Goal: Information Seeking & Learning: Learn about a topic

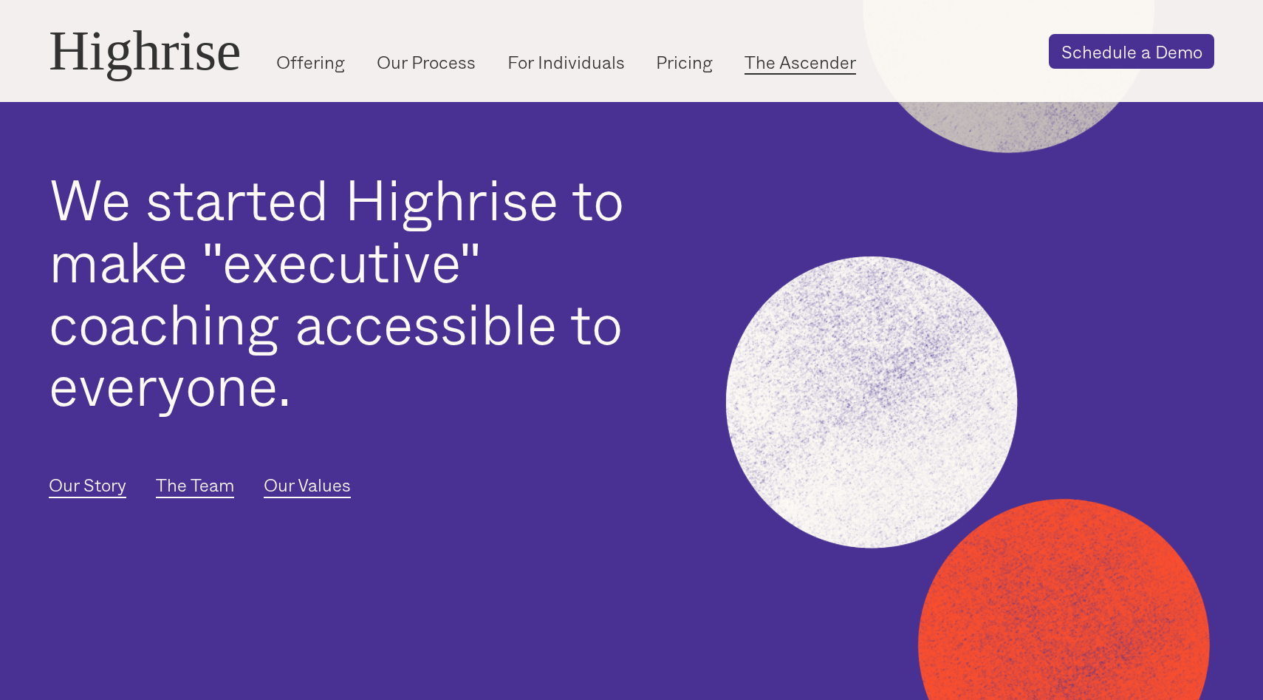
click at [783, 75] on link "The Ascender" at bounding box center [801, 62] width 112 height 24
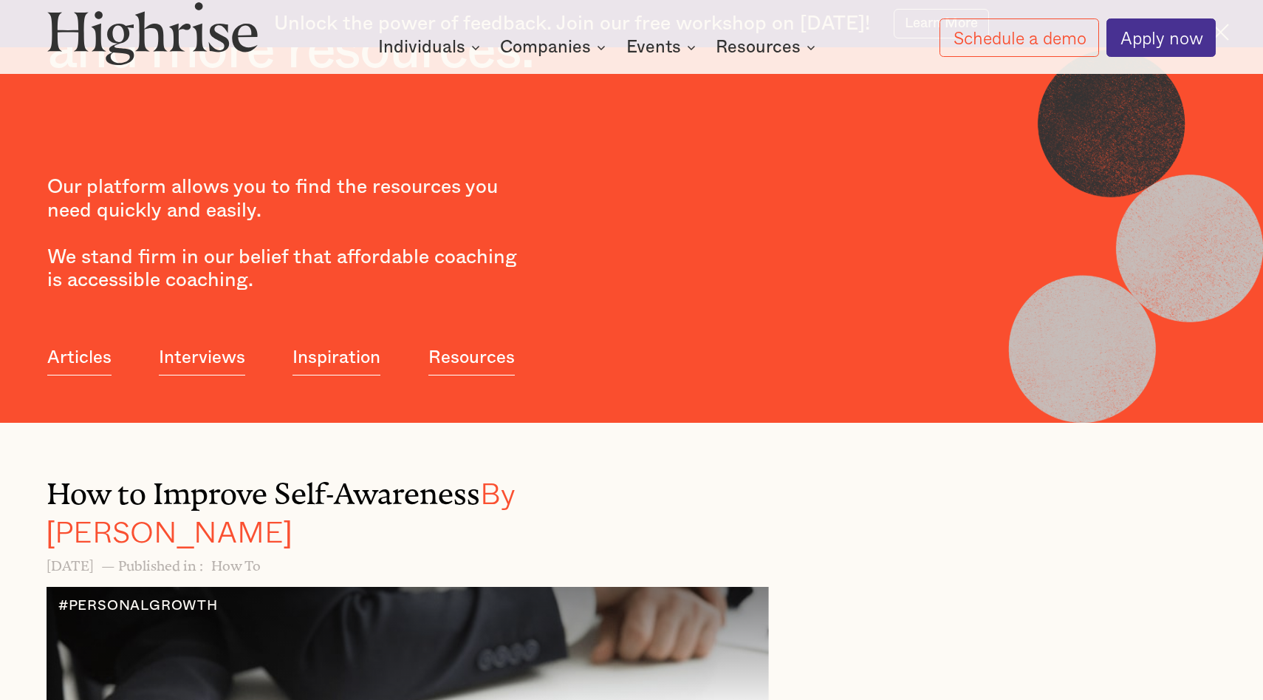
scroll to position [714, 0]
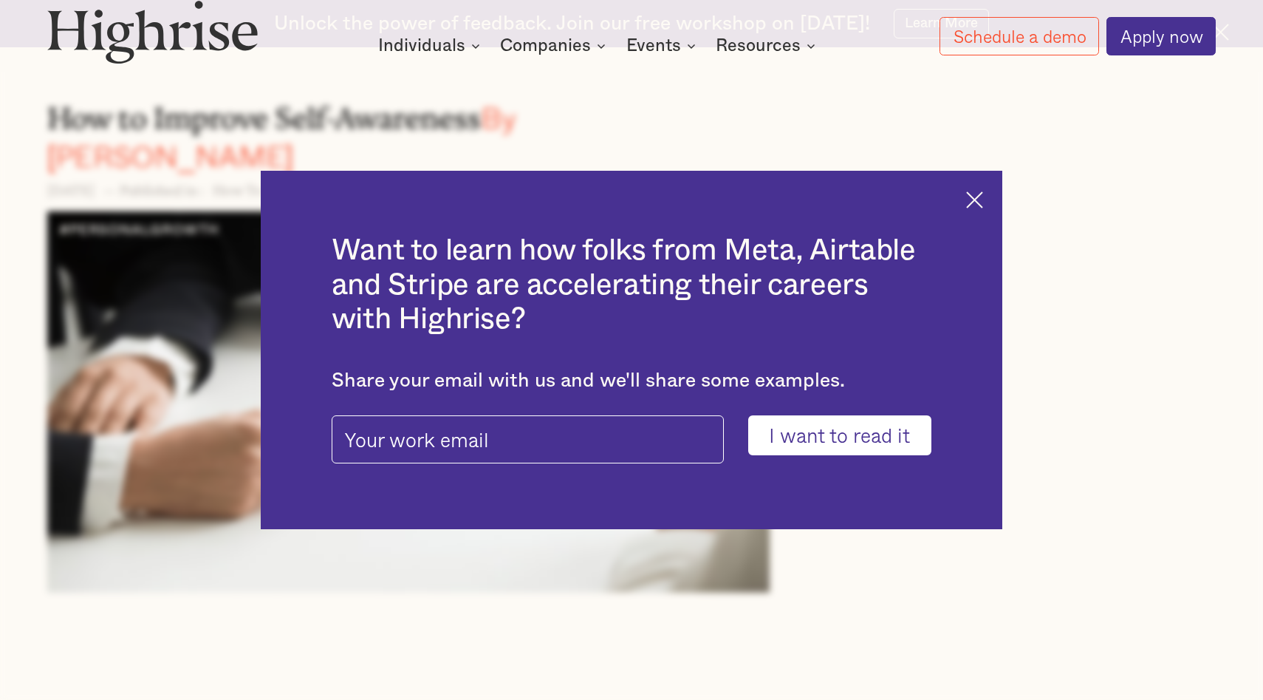
click at [974, 198] on img at bounding box center [974, 199] width 17 height 17
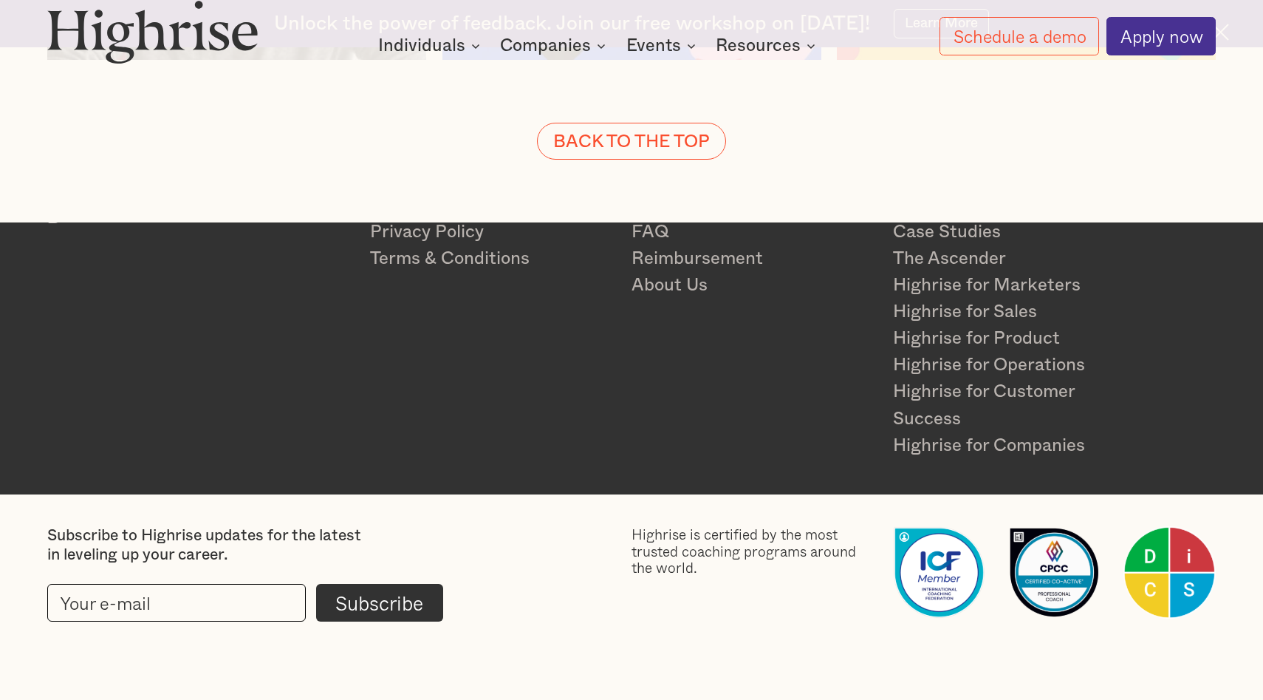
scroll to position [4575, 0]
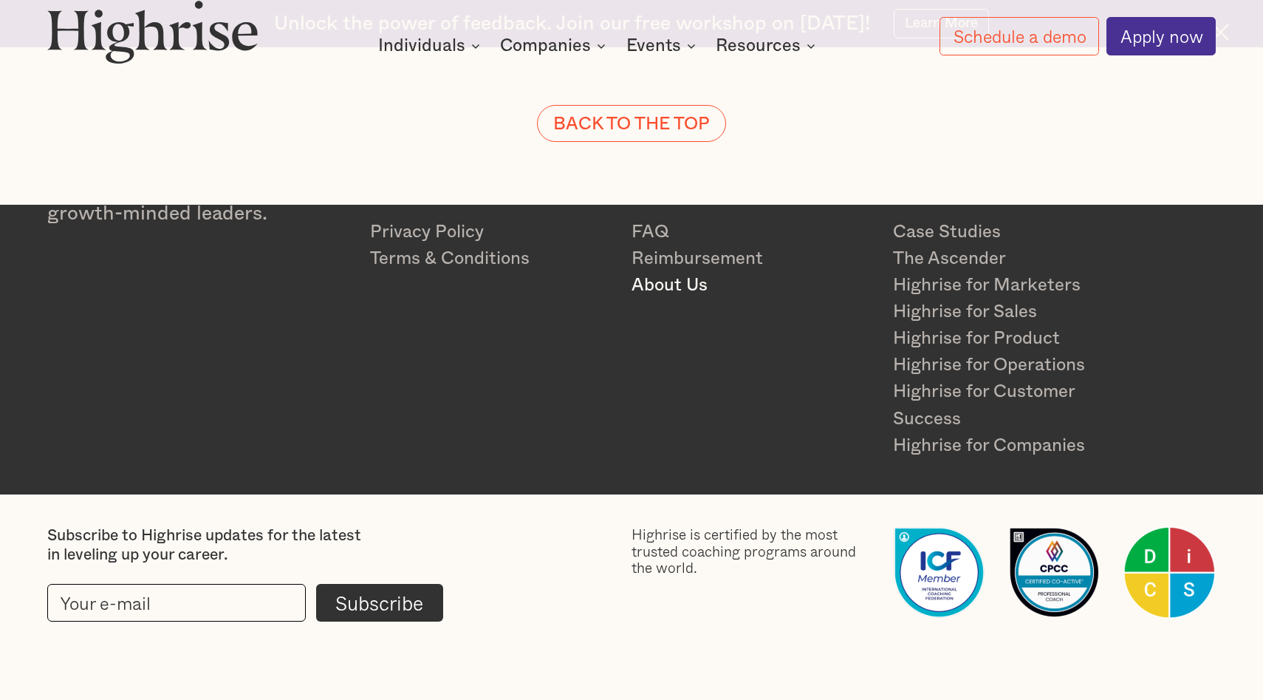
click at [658, 287] on link "About Us" at bounding box center [753, 285] width 242 height 27
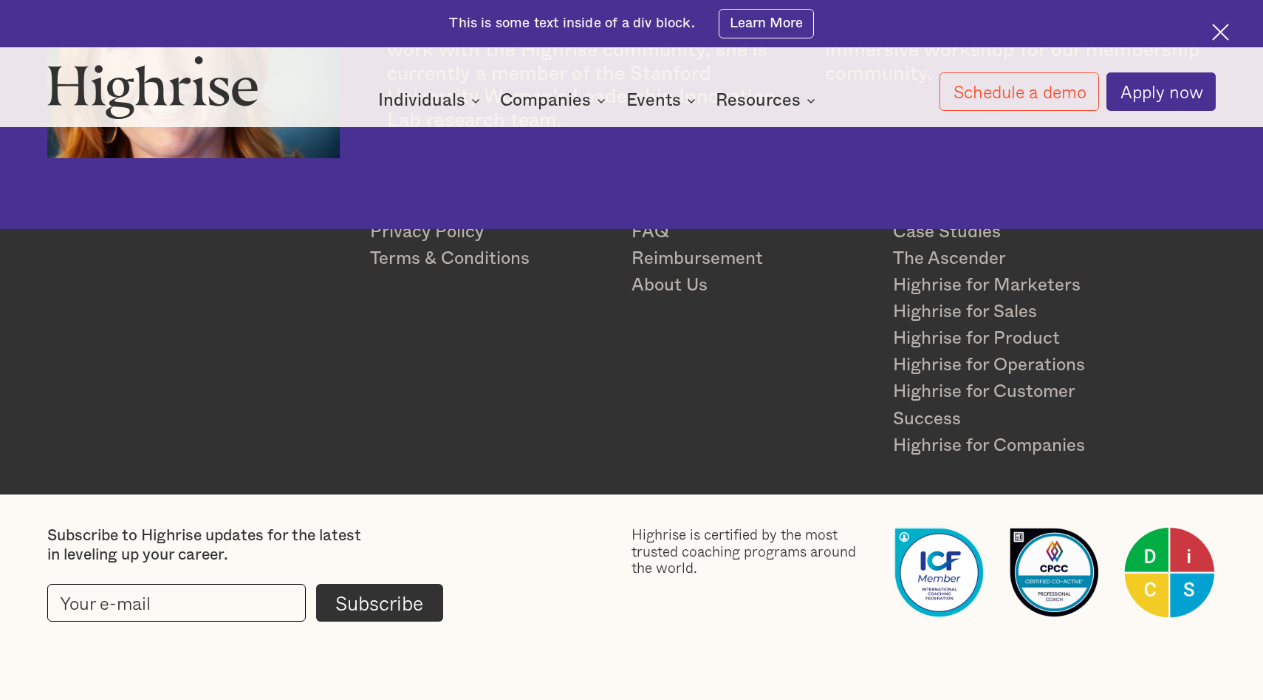
scroll to position [4243, 0]
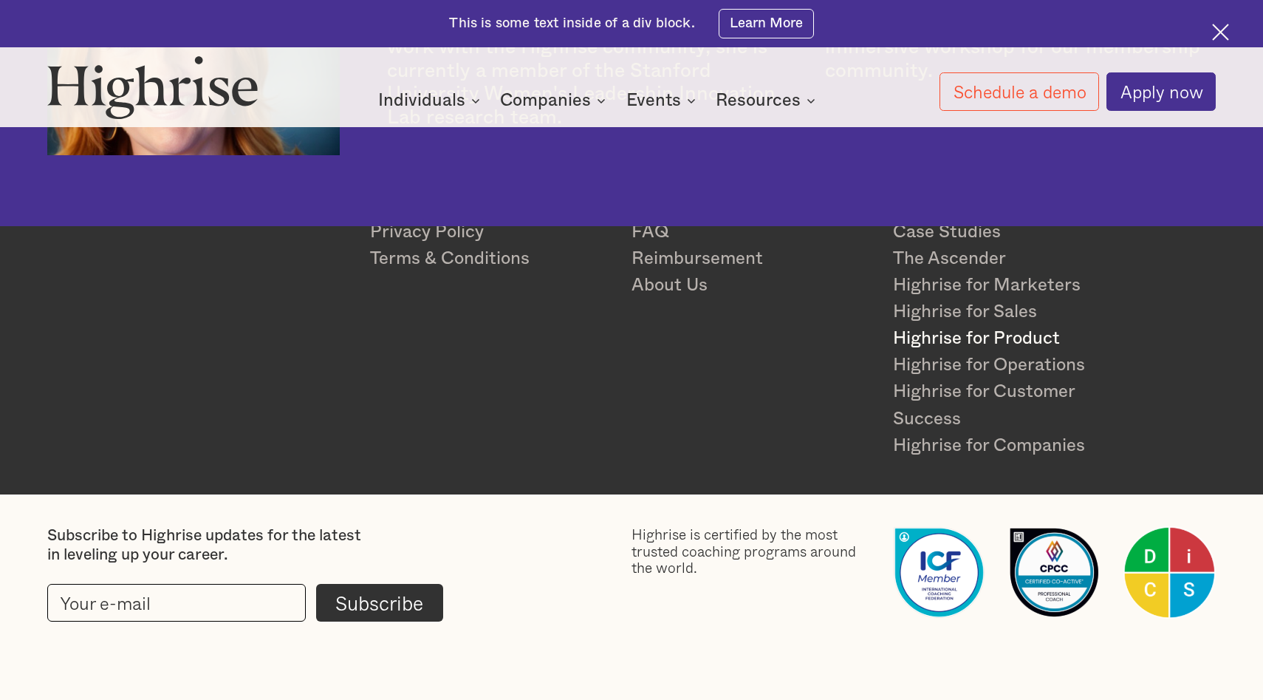
click at [981, 345] on link "Highrise for Product" at bounding box center [1014, 338] width 242 height 27
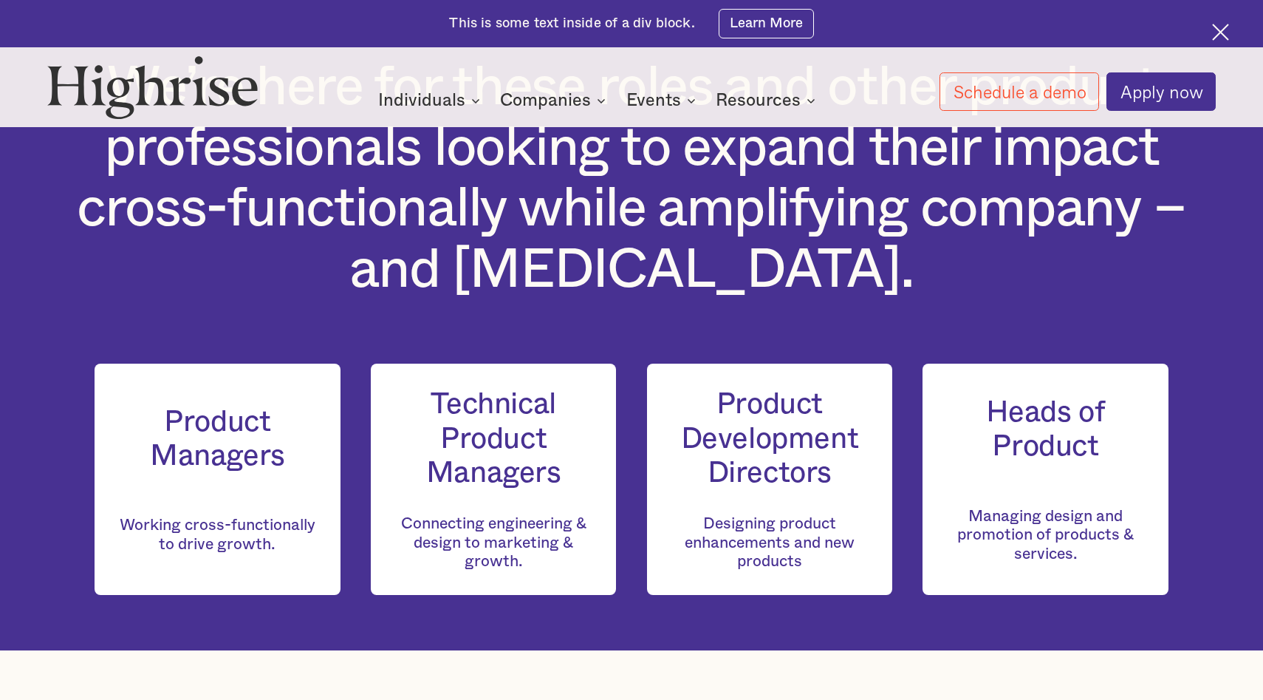
scroll to position [1422, 0]
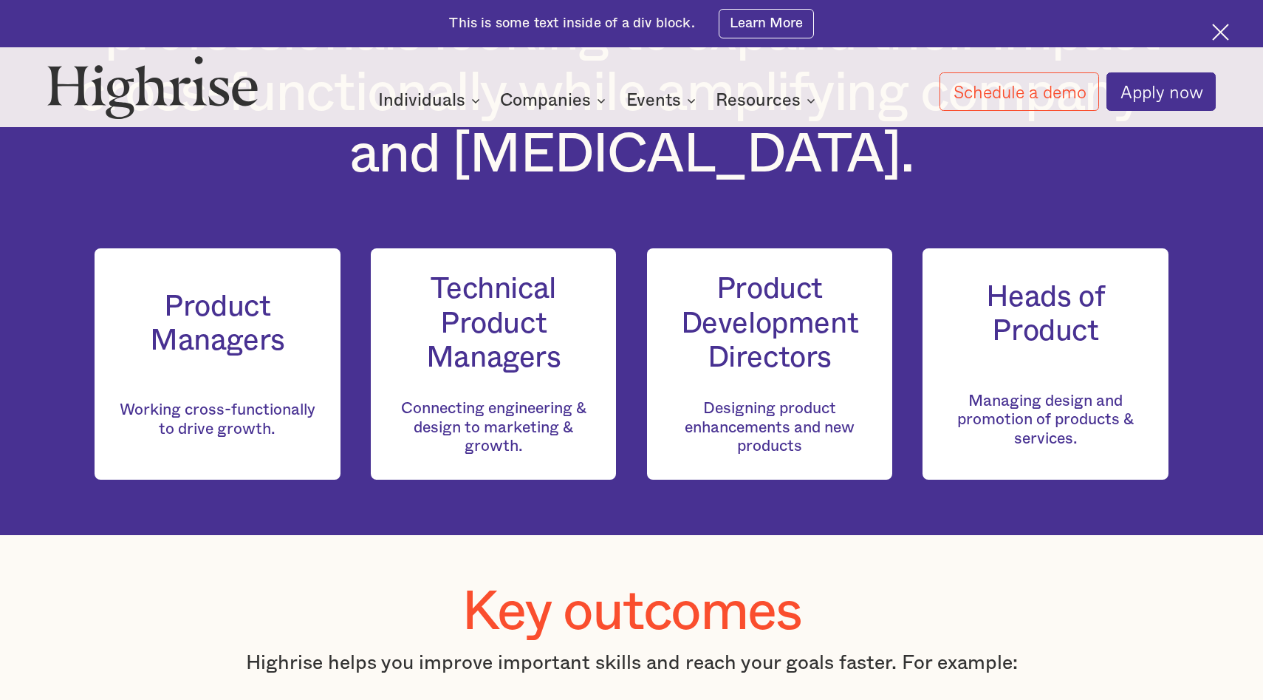
click at [528, 362] on h3 "Technical Product Managers" at bounding box center [494, 323] width 198 height 103
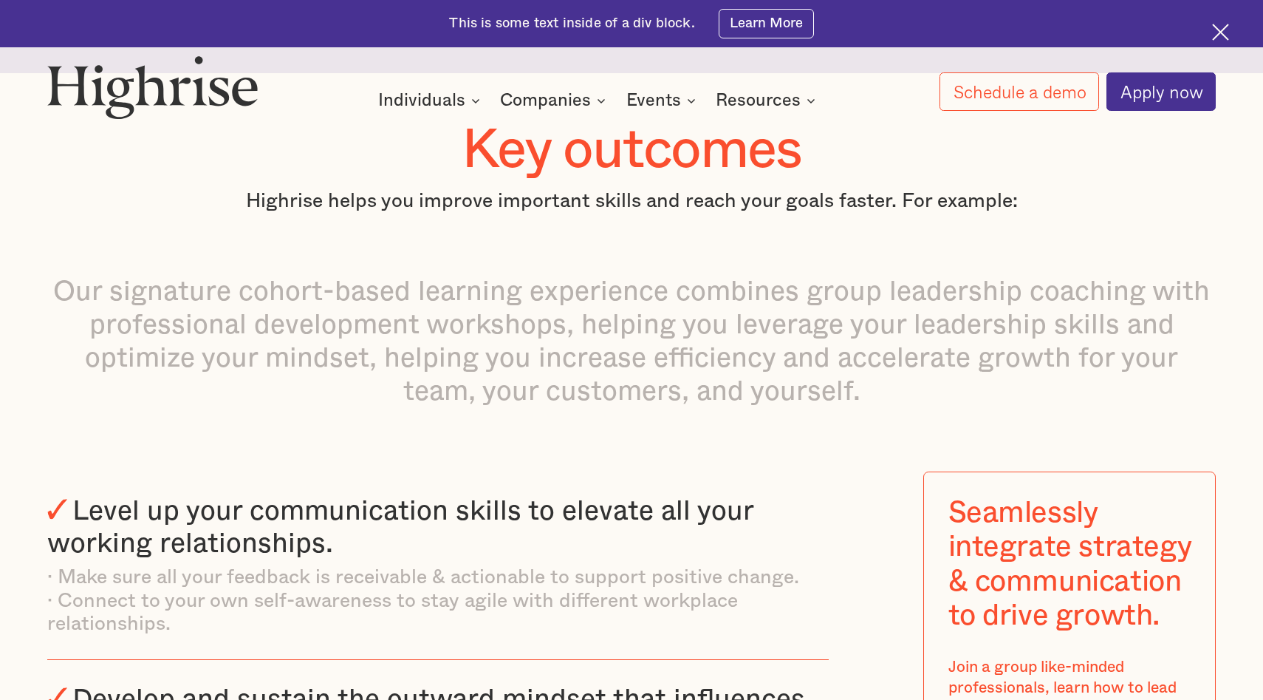
scroll to position [2614, 0]
